Goal: Check status: Check status

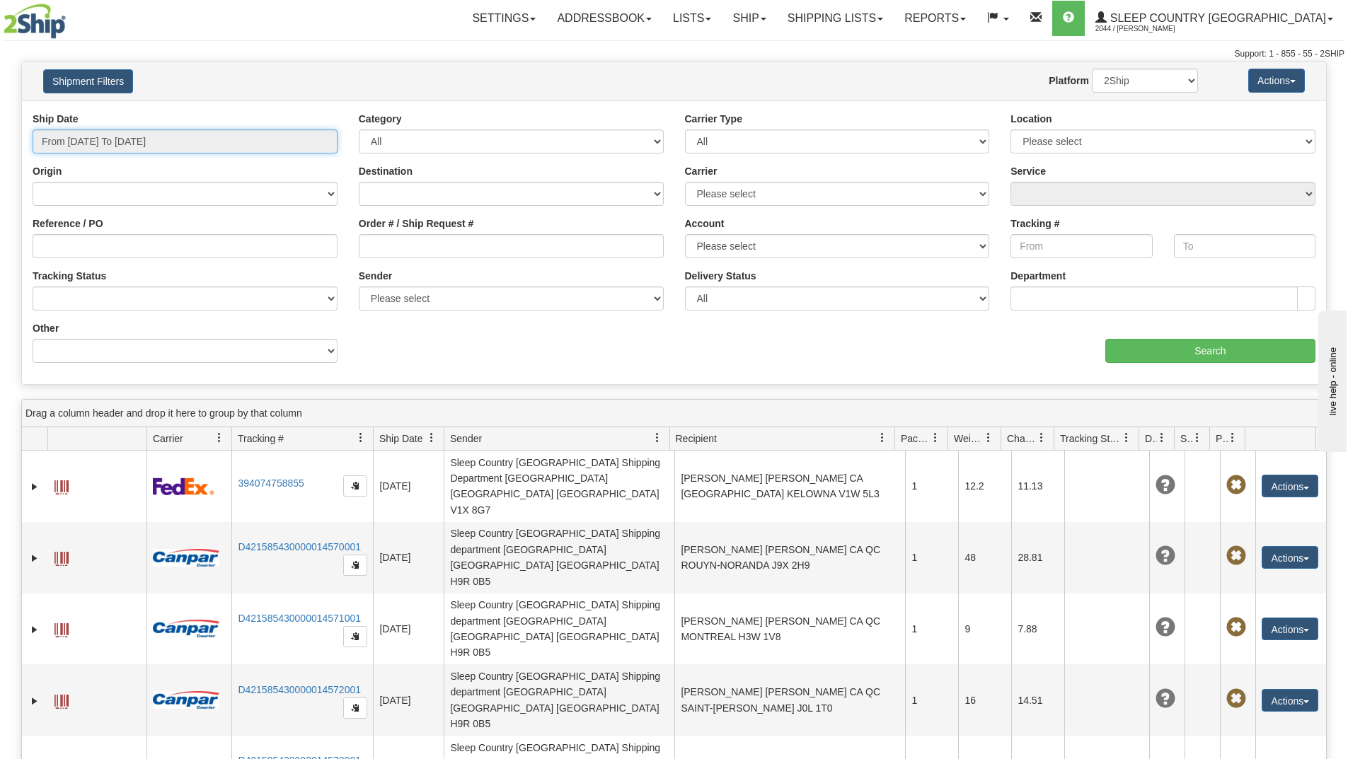
click at [250, 141] on input "From [DATE] To [DATE]" at bounding box center [185, 141] width 305 height 24
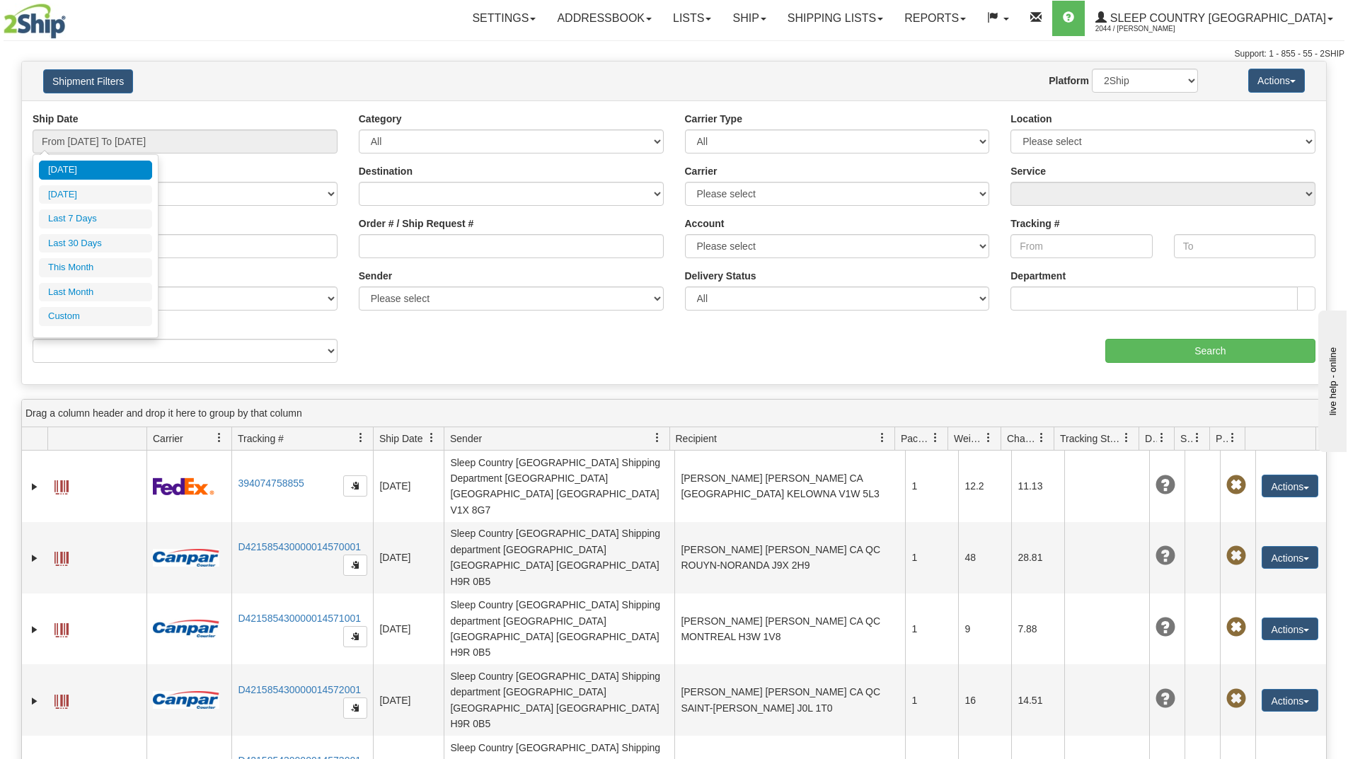
click at [93, 242] on li "Last 30 Days" at bounding box center [95, 243] width 113 height 19
type input "From [DATE] To [DATE]"
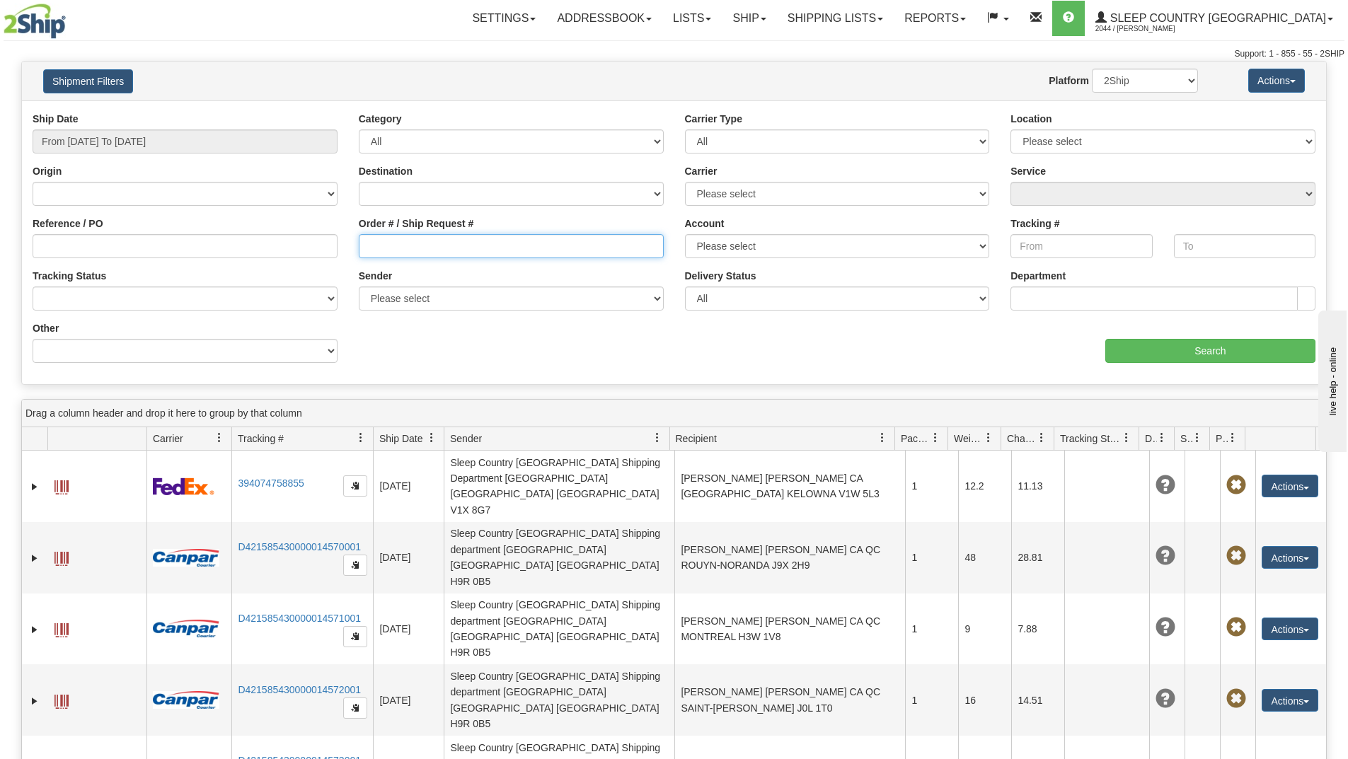
click at [439, 252] on input "Order # / Ship Request #" at bounding box center [511, 246] width 305 height 24
paste input "9000I141923"
type input "9000I141923"
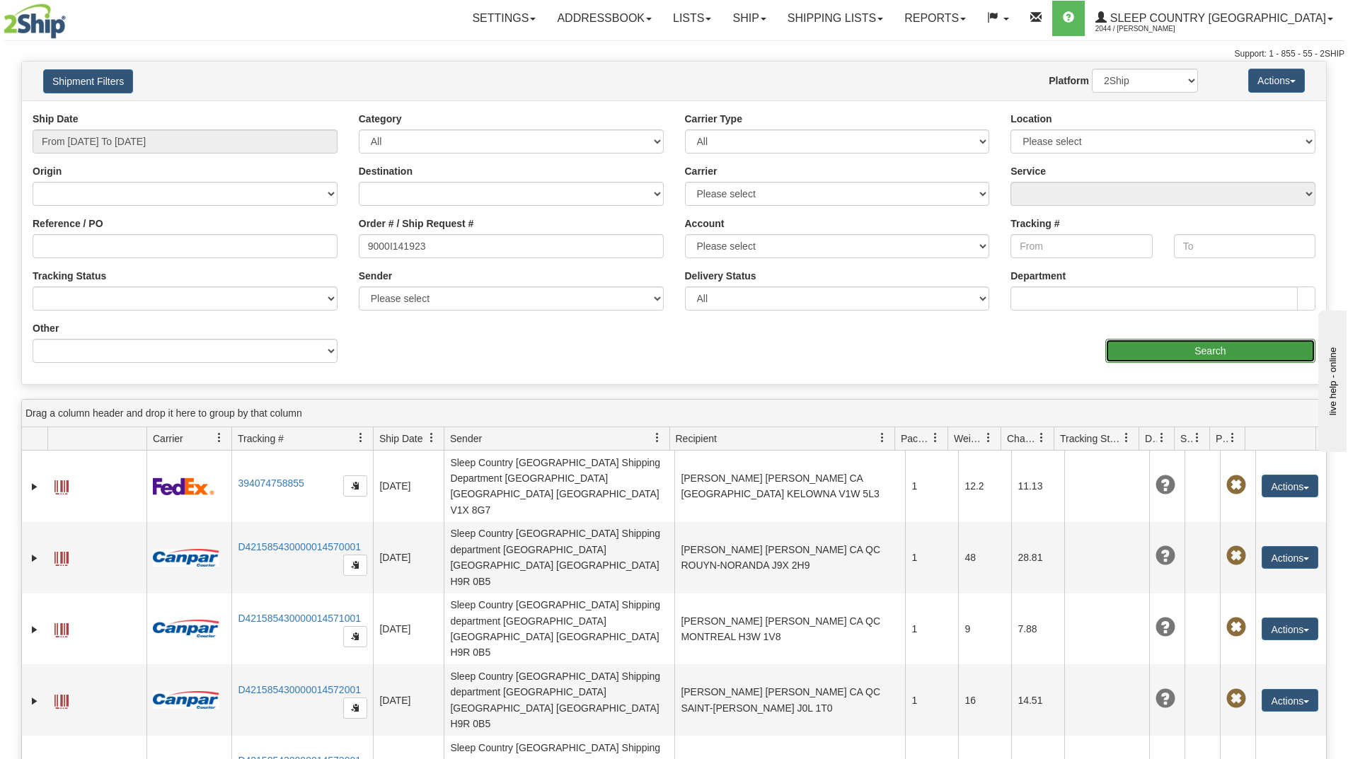
click at [1143, 347] on input "Search" at bounding box center [1210, 351] width 210 height 24
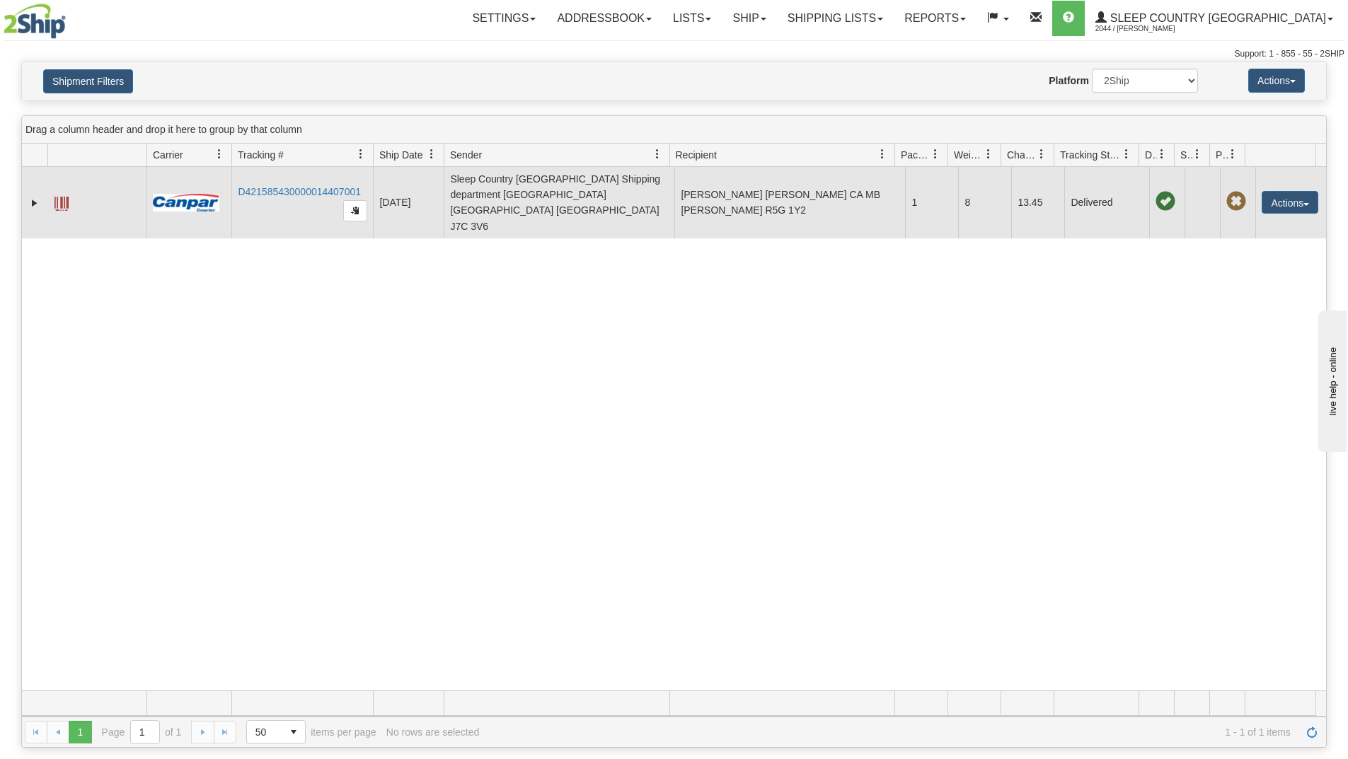
click at [191, 204] on td at bounding box center [188, 202] width 85 height 71
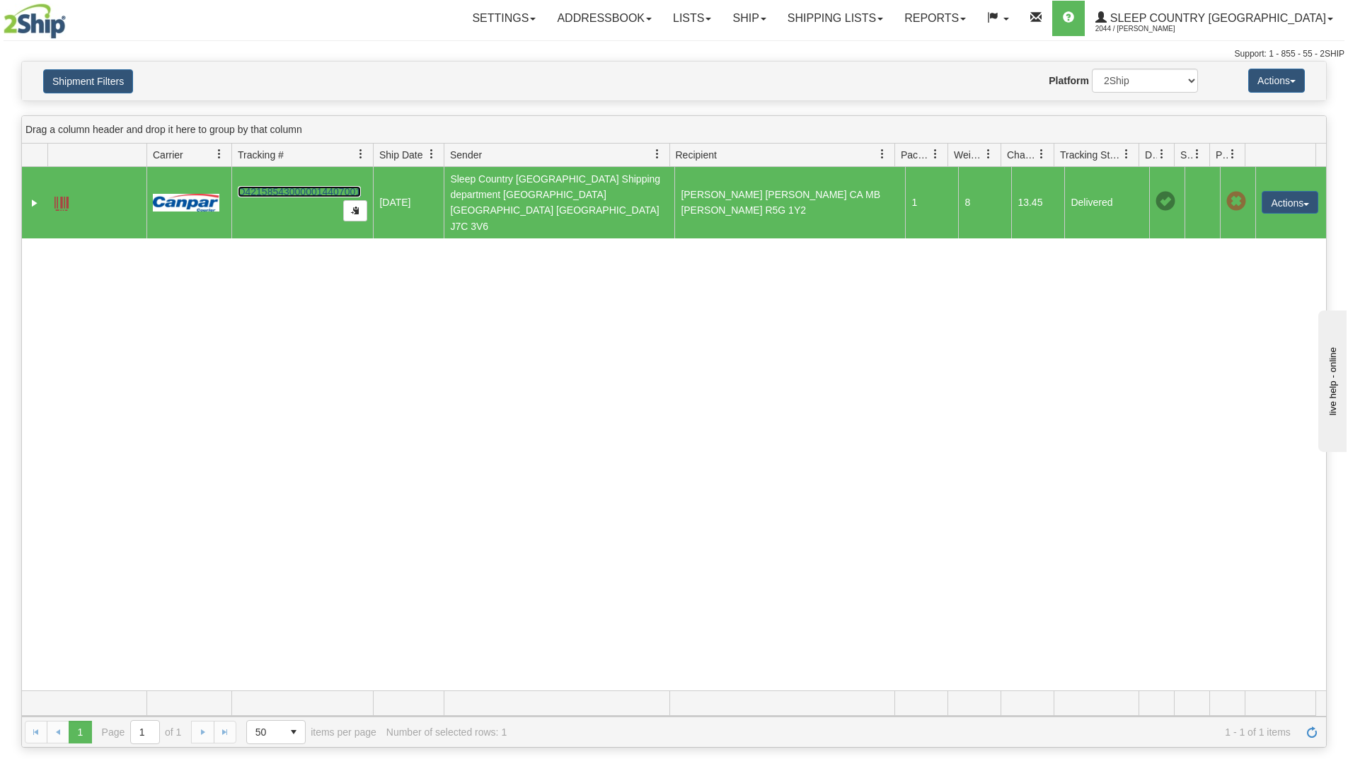
click at [311, 186] on link "D421585430000014407001" at bounding box center [299, 191] width 123 height 11
